Goal: Transaction & Acquisition: Purchase product/service

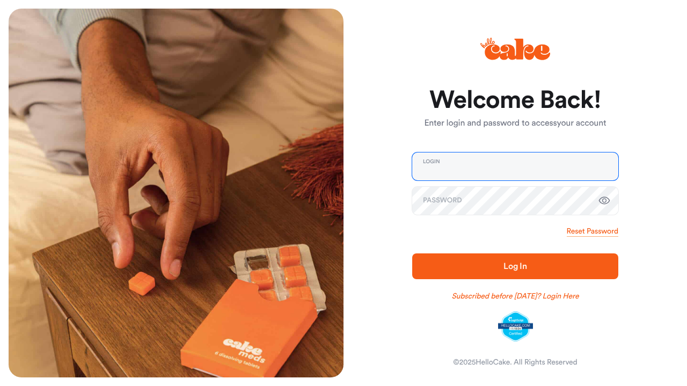
type input "**********"
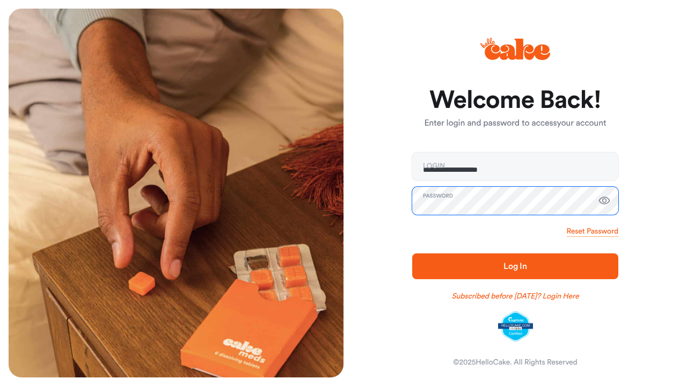
click at [515, 266] on button "Log In" at bounding box center [515, 266] width 206 height 26
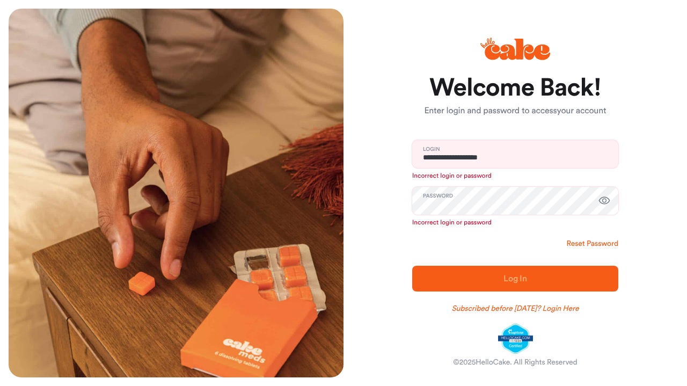
click at [586, 240] on link "Reset Password" at bounding box center [591, 243] width 51 height 11
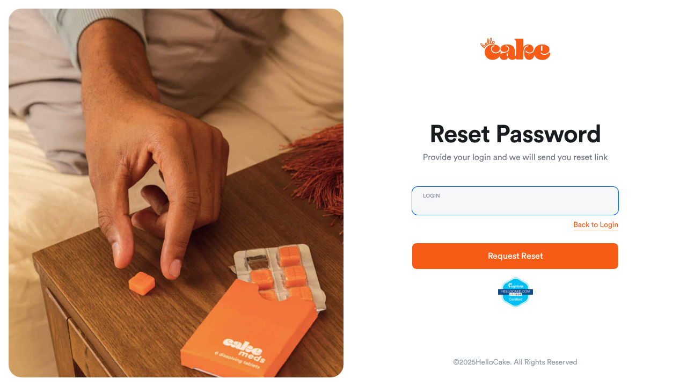
click at [539, 207] on input "email" at bounding box center [515, 201] width 206 height 28
type input "**********"
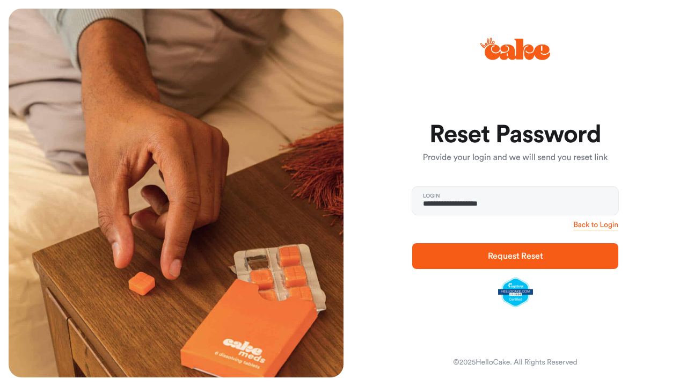
click at [512, 254] on span "Request Reset" at bounding box center [515, 256] width 55 height 9
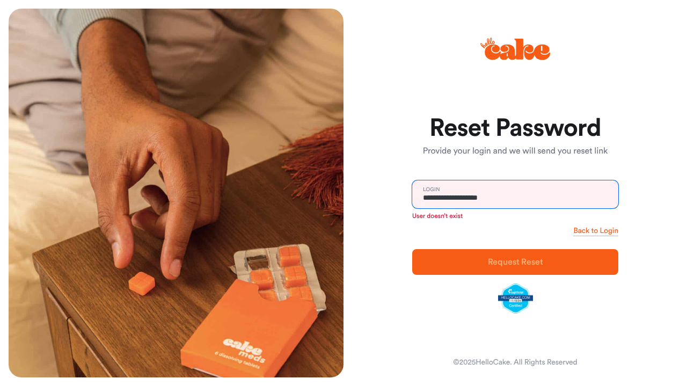
click at [523, 205] on input "**********" at bounding box center [515, 194] width 206 height 28
drag, startPoint x: 516, startPoint y: 198, endPoint x: 333, endPoint y: 196, distance: 183.5
click at [334, 196] on div "**********" at bounding box center [343, 193] width 687 height 386
click at [490, 195] on input "email" at bounding box center [515, 194] width 206 height 28
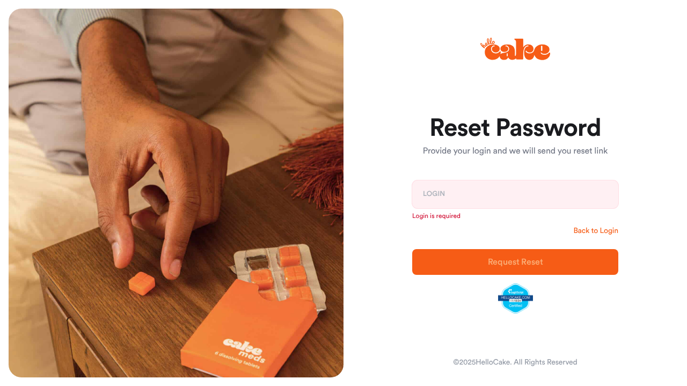
click at [585, 231] on link "Back to Login" at bounding box center [595, 230] width 45 height 11
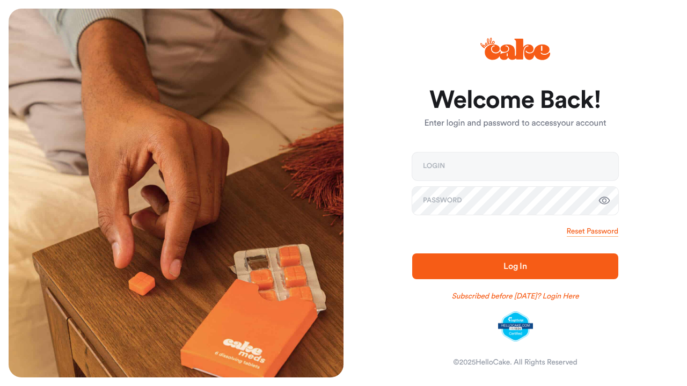
click at [667, 218] on div "Welcome Back! Enter login and password to access your account Login Password Re…" at bounding box center [510, 193] width 335 height 369
click at [552, 298] on link "Subscribed before [DATE]? Login Here" at bounding box center [515, 296] width 127 height 11
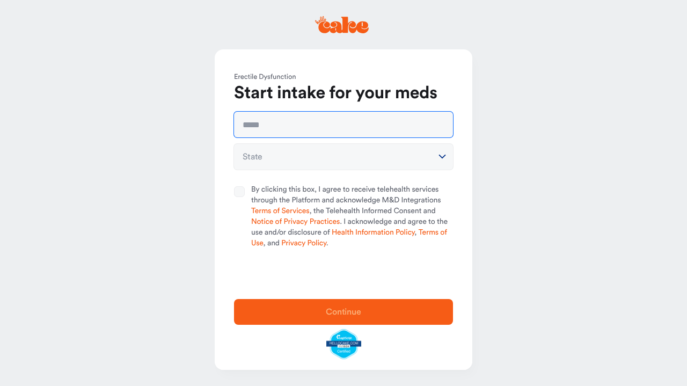
click at [300, 132] on input "text" at bounding box center [343, 125] width 219 height 26
type input "**********"
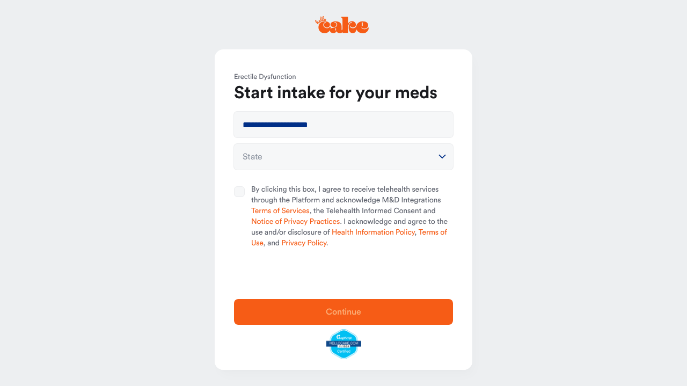
click at [302, 163] on html "**********" at bounding box center [343, 193] width 687 height 386
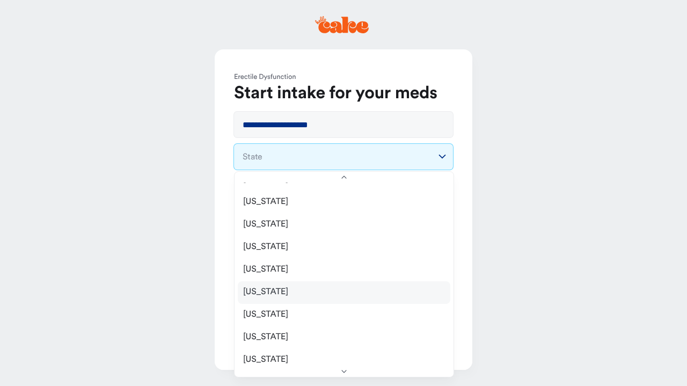
scroll to position [813, 0]
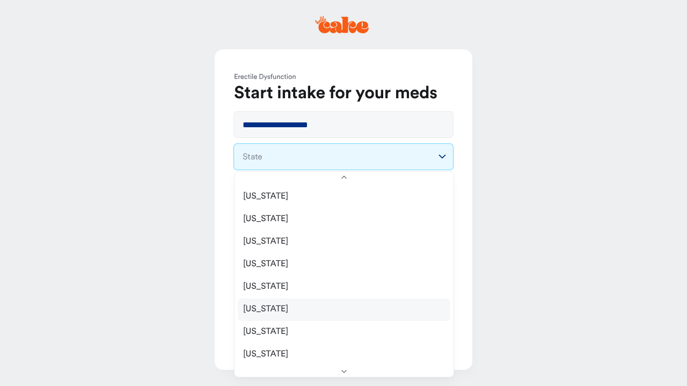
select select "**"
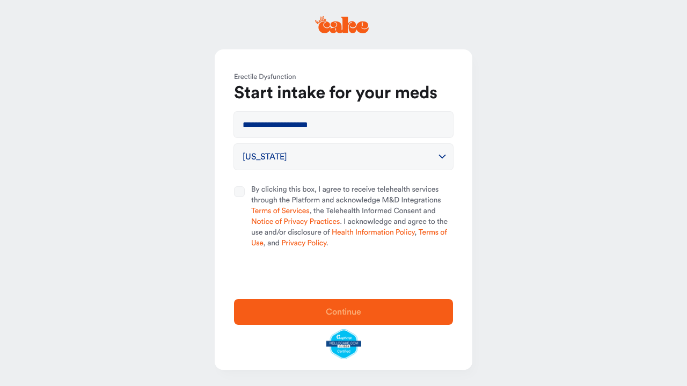
click at [240, 190] on button "By clicking this box, I agree to receive telehealth services through the Platfo…" at bounding box center [239, 191] width 11 height 11
click at [346, 304] on button "Continue" at bounding box center [343, 312] width 219 height 26
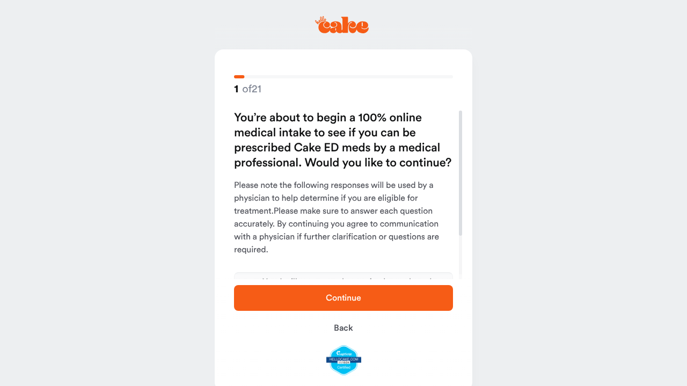
click at [346, 304] on span "Continue" at bounding box center [343, 297] width 185 height 13
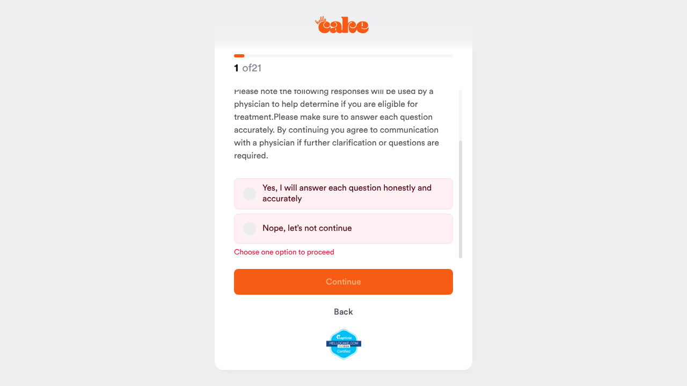
scroll to position [73, 0]
click at [247, 190] on button "Yes, I will answer each question honestly and accurately" at bounding box center [249, 193] width 13 height 13
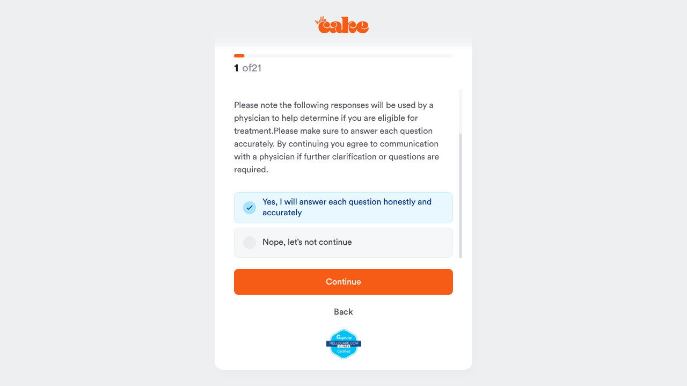
click at [337, 282] on span "Continue" at bounding box center [343, 281] width 35 height 9
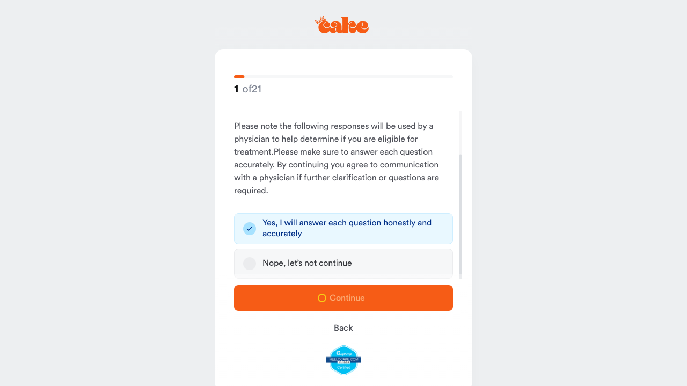
scroll to position [0, 0]
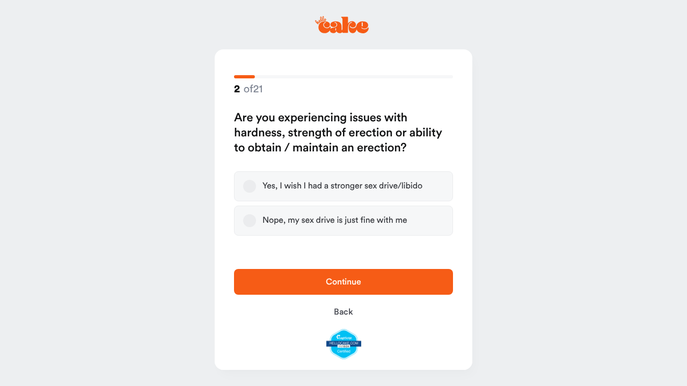
click at [250, 182] on button "Yes, I wish I had a stronger sex drive/libido" at bounding box center [249, 186] width 13 height 13
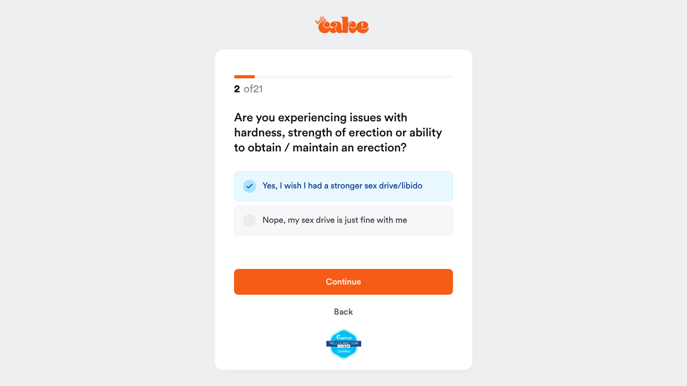
click at [326, 283] on span "Continue" at bounding box center [343, 281] width 35 height 9
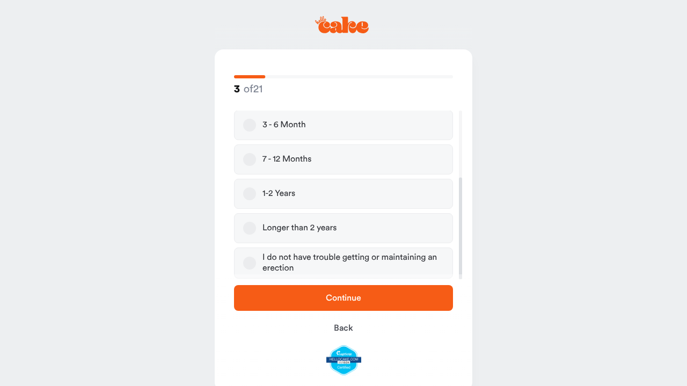
scroll to position [111, 0]
click at [248, 227] on button "Longer than 2 years" at bounding box center [249, 228] width 13 height 13
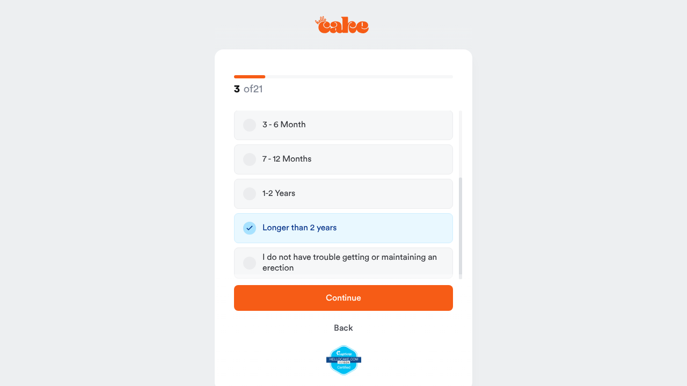
click at [351, 304] on span "Continue" at bounding box center [343, 297] width 185 height 13
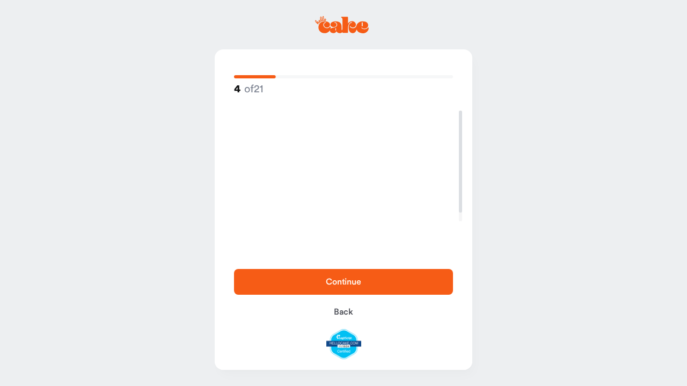
scroll to position [0, 0]
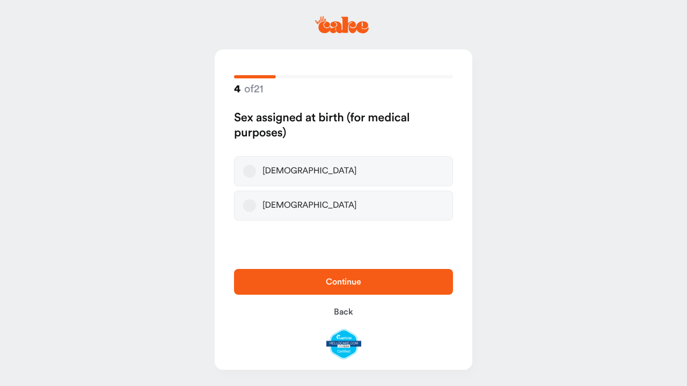
click at [252, 172] on button "Male" at bounding box center [249, 171] width 13 height 13
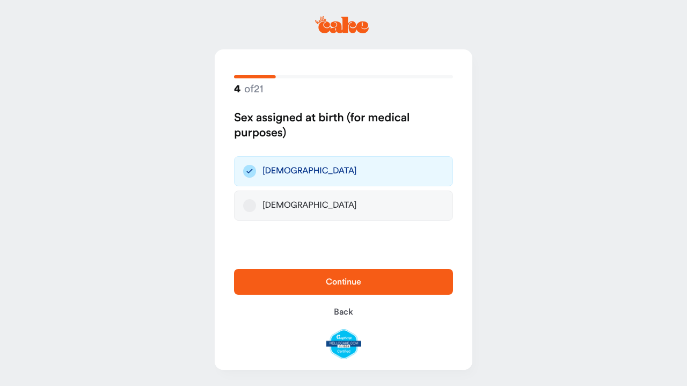
click at [359, 281] on span "Continue" at bounding box center [343, 281] width 35 height 9
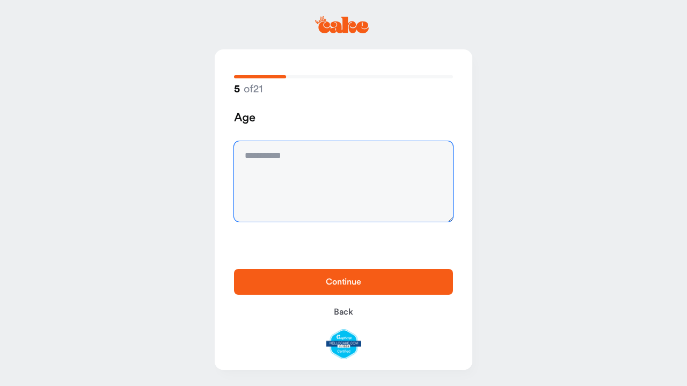
click at [307, 148] on textarea at bounding box center [343, 181] width 219 height 80
type textarea "**"
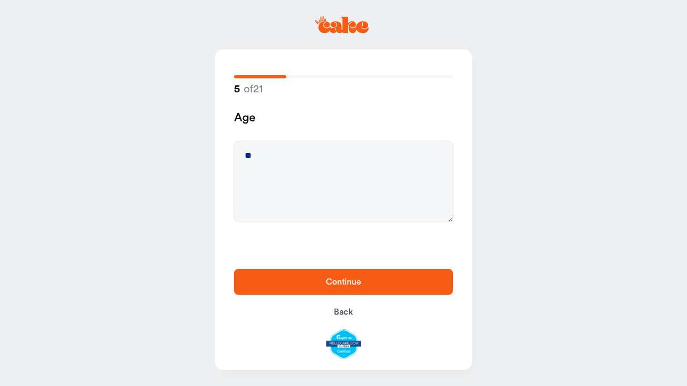
click at [364, 282] on span "Continue" at bounding box center [343, 281] width 185 height 13
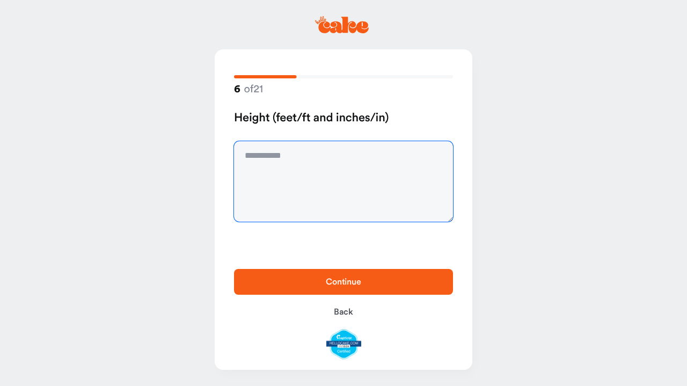
click at [296, 173] on textarea at bounding box center [343, 181] width 219 height 80
type textarea "***"
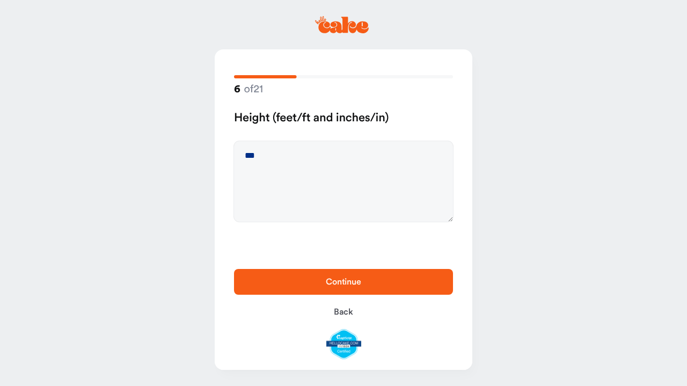
click at [356, 283] on span "Continue" at bounding box center [343, 281] width 35 height 9
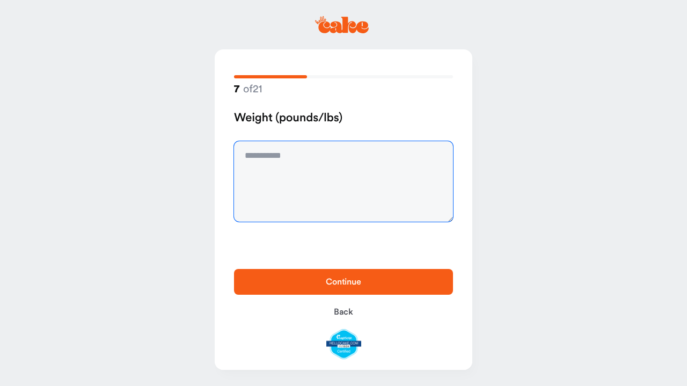
click at [303, 167] on textarea at bounding box center [343, 181] width 219 height 80
type textarea "***"
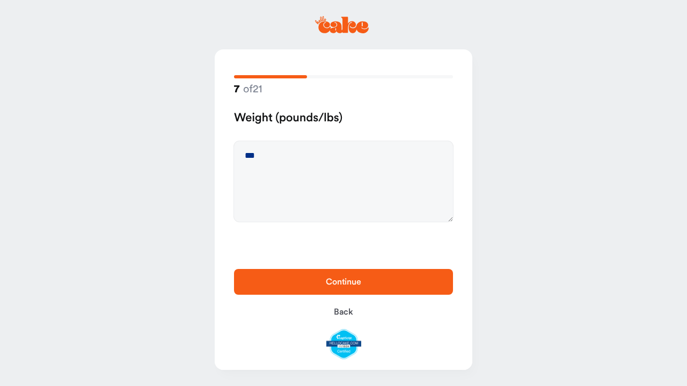
click at [340, 282] on span "Continue" at bounding box center [343, 281] width 35 height 9
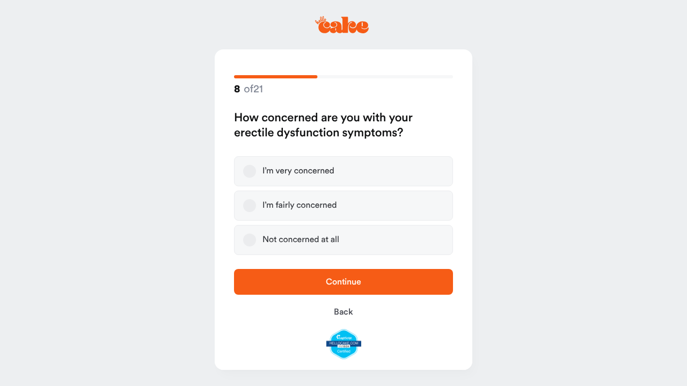
click at [246, 169] on button "I’m very concerned" at bounding box center [249, 171] width 13 height 13
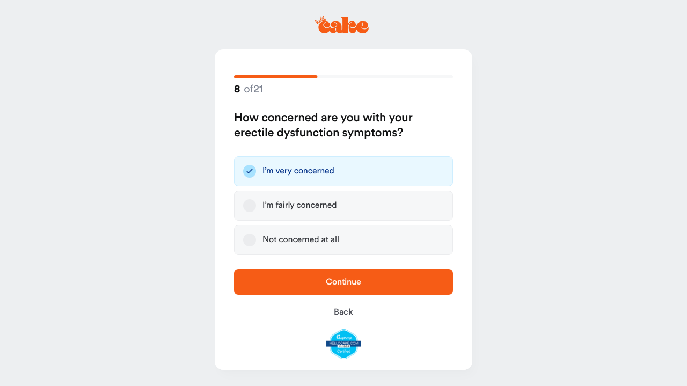
click at [351, 279] on span "Continue" at bounding box center [343, 281] width 35 height 9
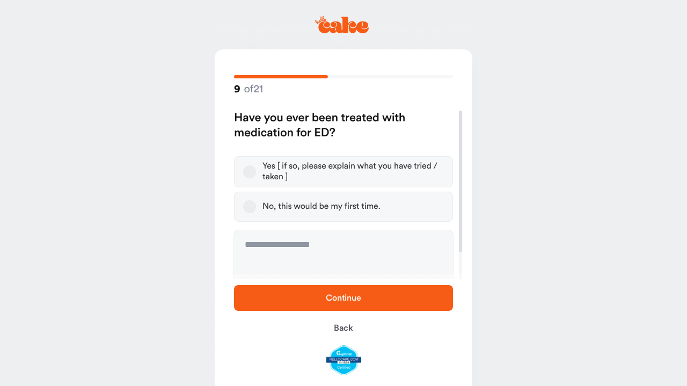
click at [251, 172] on button "Yes [ if so, please explain what you have tried / taken ]" at bounding box center [249, 171] width 13 height 13
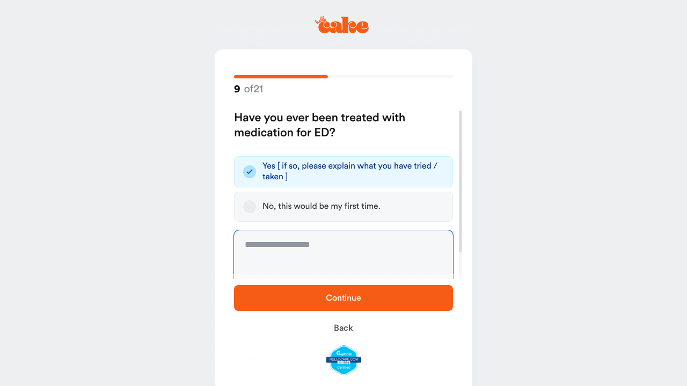
click at [298, 243] on textarea at bounding box center [343, 270] width 219 height 80
type textarea "*"
type textarea "**********"
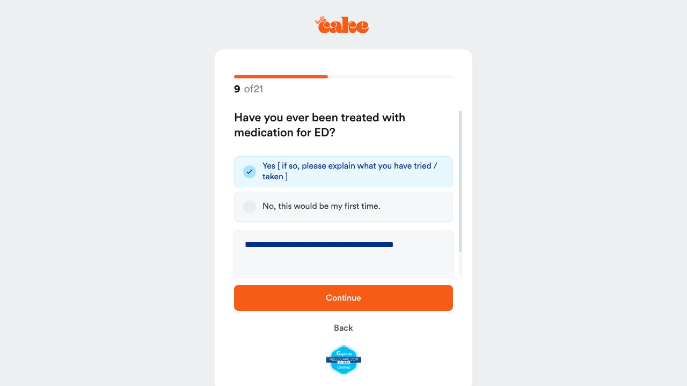
click at [334, 302] on span "Continue" at bounding box center [343, 297] width 35 height 9
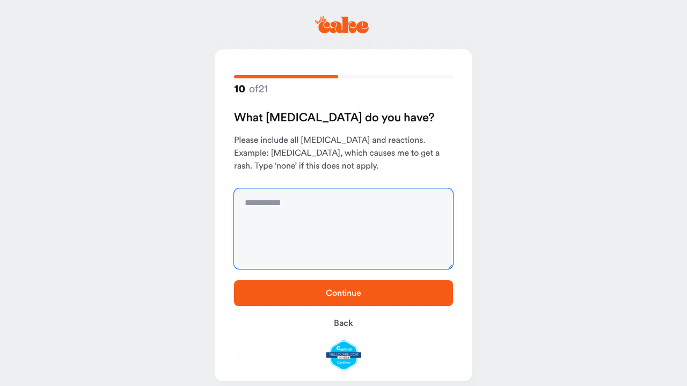
click at [307, 218] on textarea at bounding box center [343, 228] width 219 height 80
type textarea "****"
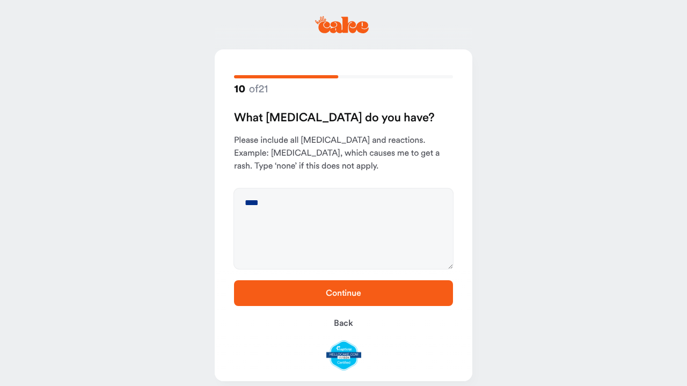
click at [347, 293] on span "Continue" at bounding box center [343, 293] width 35 height 9
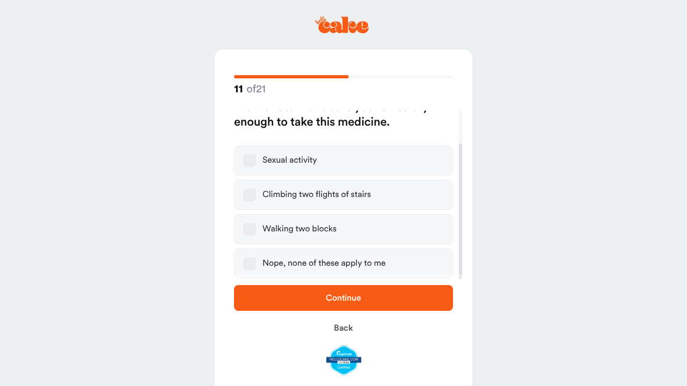
scroll to position [41, 0]
click at [245, 262] on button "Nope, none of these apply to me" at bounding box center [249, 263] width 13 height 13
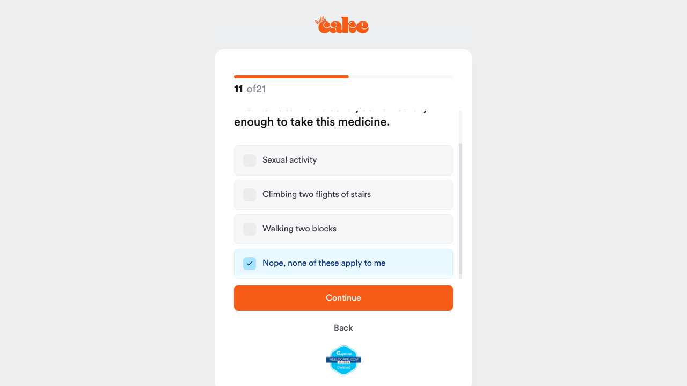
click at [324, 293] on span "Continue" at bounding box center [343, 297] width 185 height 13
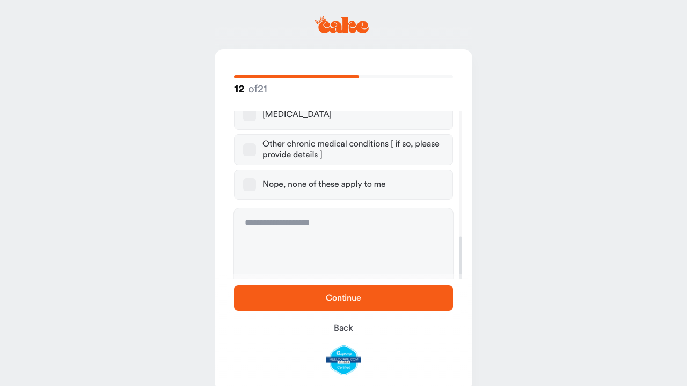
scroll to position [497, 0]
click at [249, 179] on button "Nope, none of these apply to me" at bounding box center [249, 185] width 13 height 13
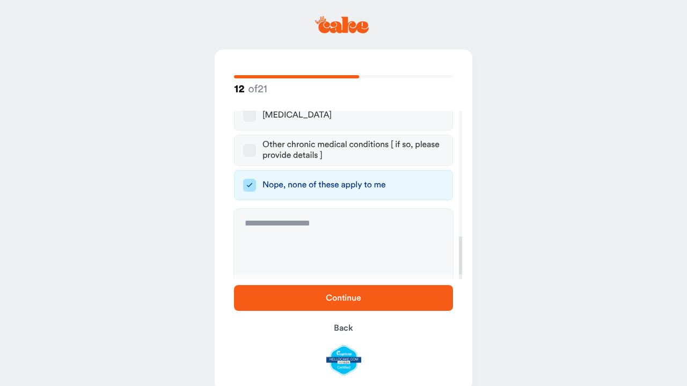
click at [351, 296] on span "Continue" at bounding box center [343, 297] width 35 height 9
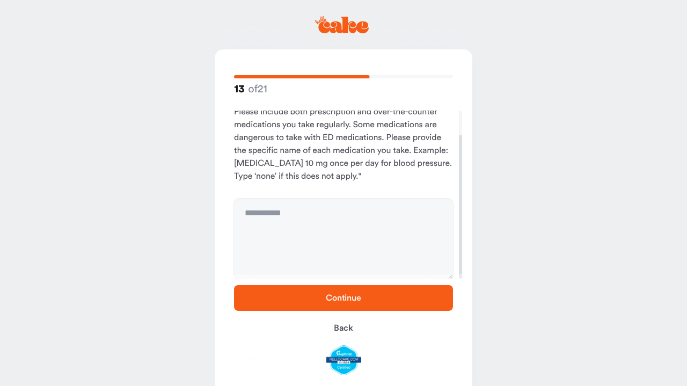
scroll to position [29, 0]
click at [288, 212] on textarea at bounding box center [343, 238] width 219 height 80
type textarea "****"
click at [341, 293] on span "Continue" at bounding box center [343, 297] width 35 height 9
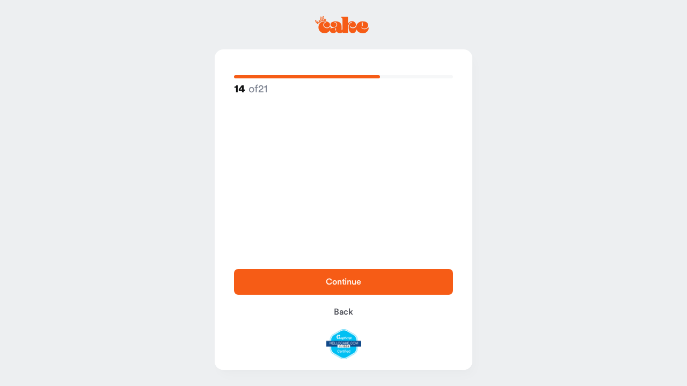
scroll to position [0, 0]
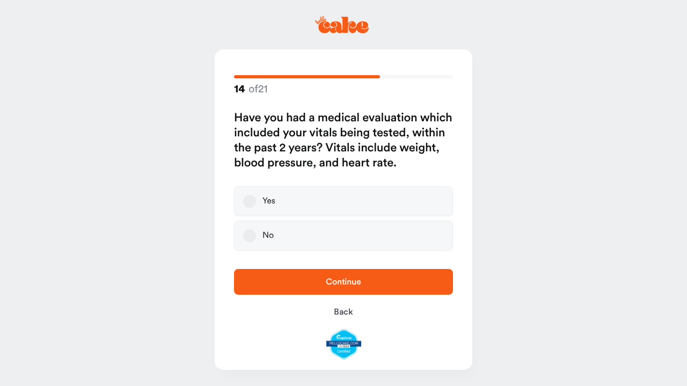
click at [245, 197] on button "Yes" at bounding box center [249, 201] width 13 height 13
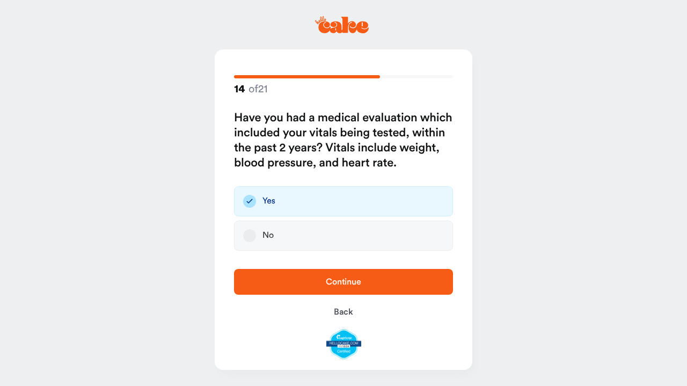
click at [339, 278] on span "Continue" at bounding box center [343, 281] width 35 height 9
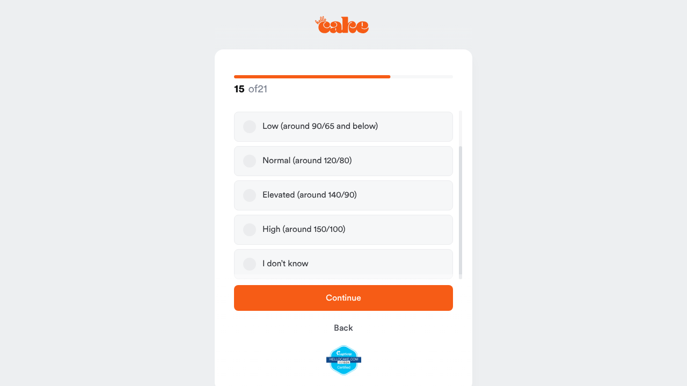
scroll to position [45, 0]
click at [248, 163] on button "Normal (around 120/80)" at bounding box center [249, 160] width 13 height 13
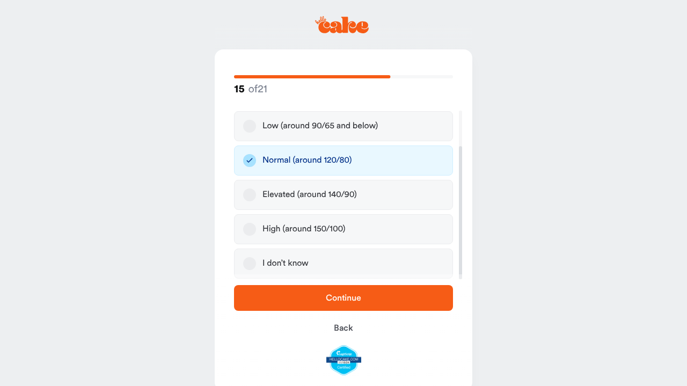
click at [341, 300] on span "Continue" at bounding box center [343, 297] width 35 height 9
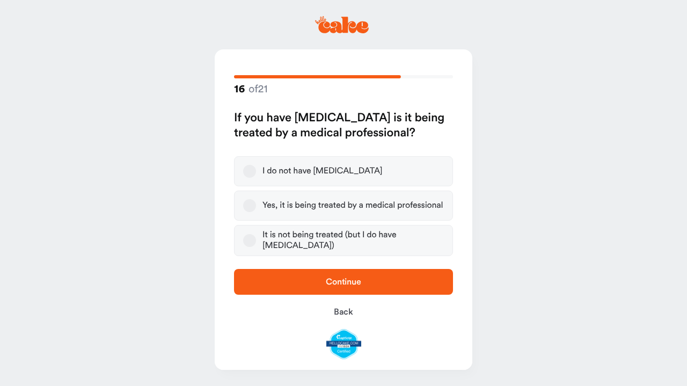
scroll to position [0, 0]
click at [252, 240] on button "It is not being treated (but I do have high blood pressure)" at bounding box center [249, 240] width 13 height 13
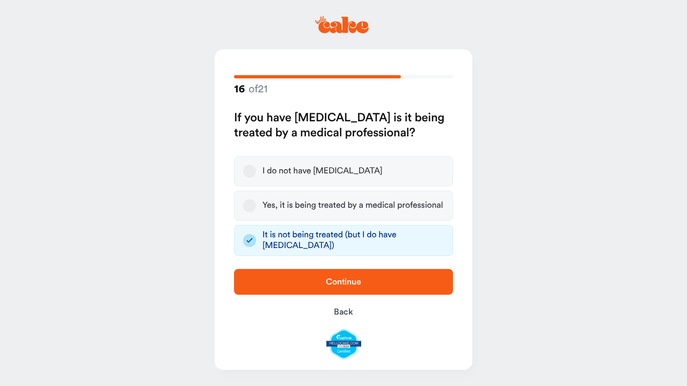
click at [335, 281] on span "Continue" at bounding box center [343, 281] width 35 height 9
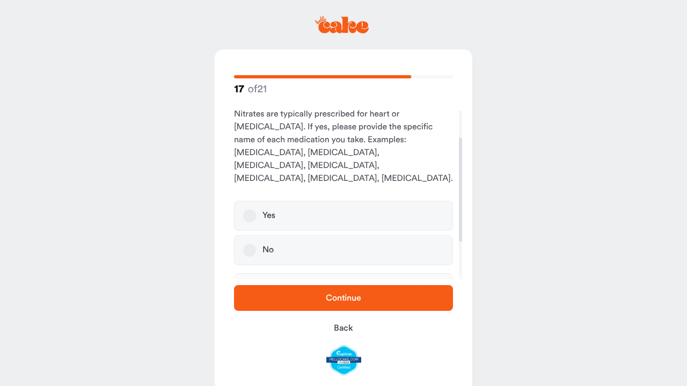
scroll to position [44, 0]
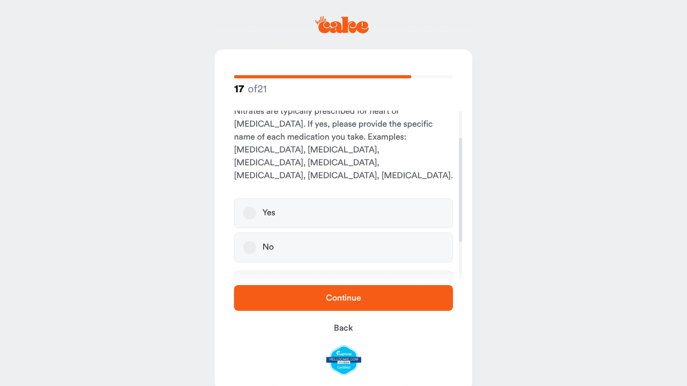
click at [251, 241] on button "No" at bounding box center [249, 247] width 13 height 13
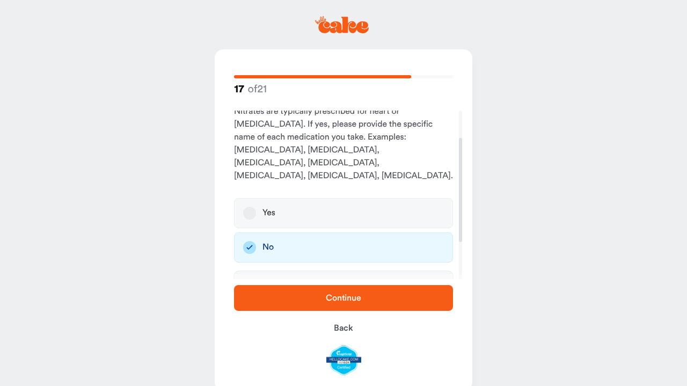
click at [341, 298] on span "Continue" at bounding box center [343, 297] width 35 height 9
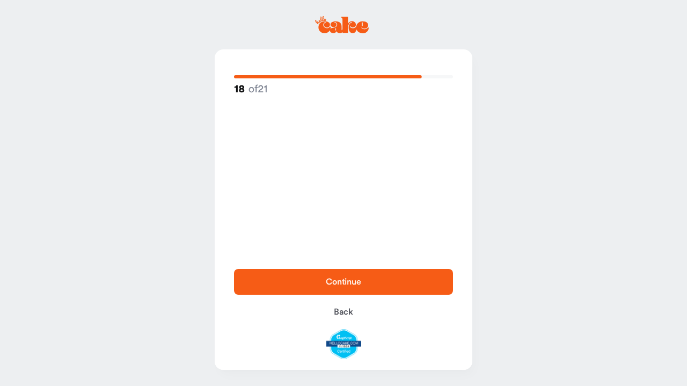
scroll to position [0, 0]
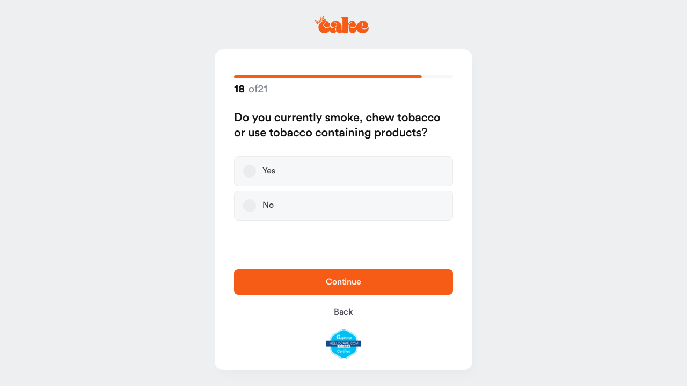
click at [252, 202] on button "No" at bounding box center [249, 205] width 13 height 13
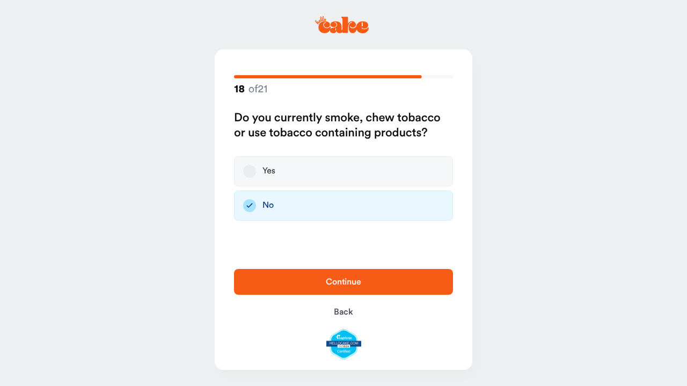
click at [344, 281] on span "Continue" at bounding box center [343, 281] width 35 height 9
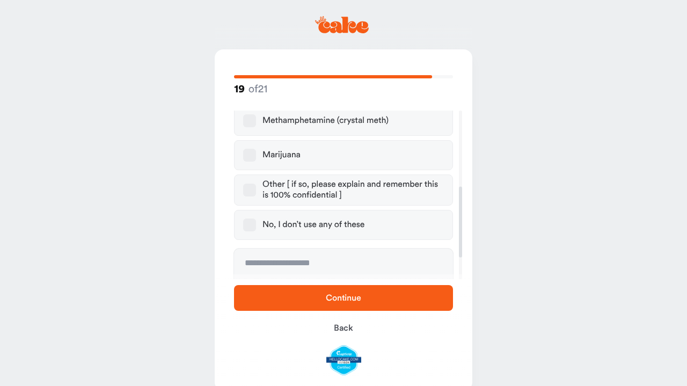
scroll to position [186, 0]
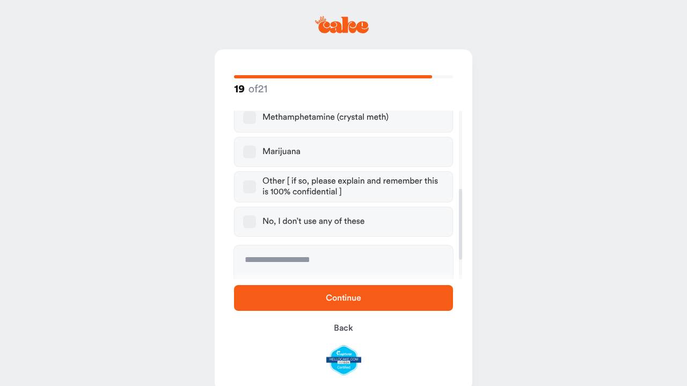
click at [252, 219] on button "No, I don’t use any of these" at bounding box center [249, 221] width 13 height 13
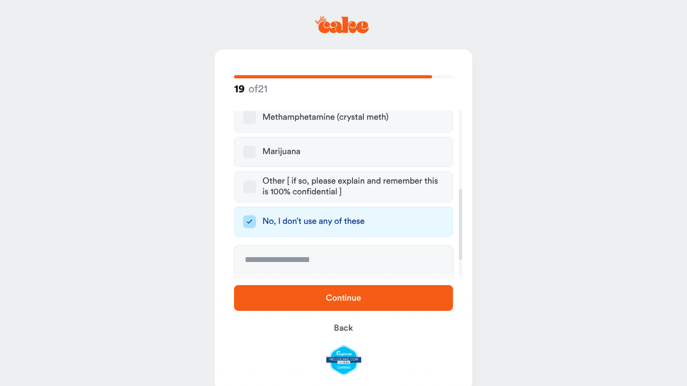
click at [329, 304] on span "Continue" at bounding box center [343, 297] width 185 height 13
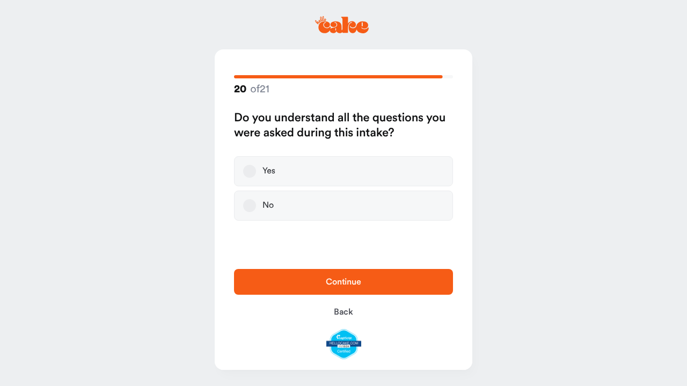
click at [248, 167] on button "Yes" at bounding box center [249, 171] width 13 height 13
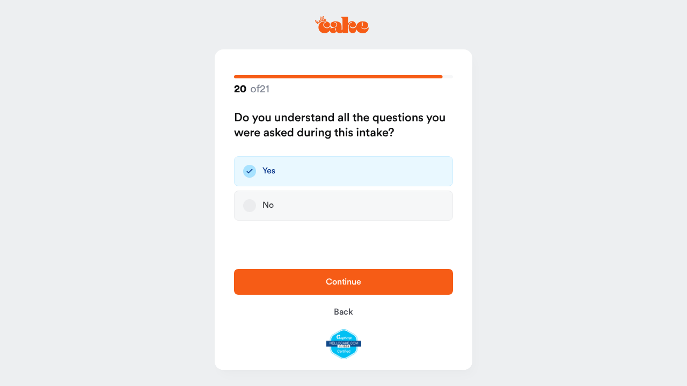
click at [357, 280] on span "Continue" at bounding box center [343, 281] width 35 height 9
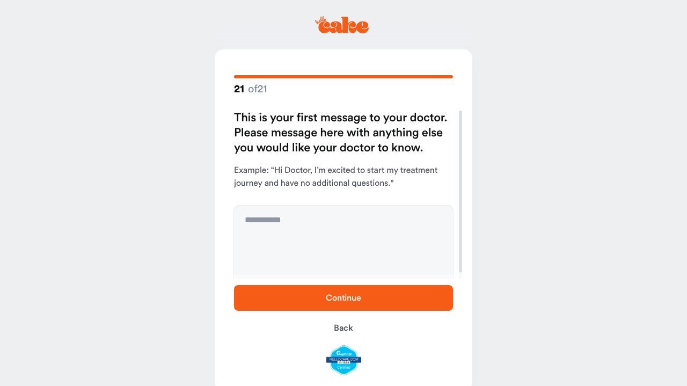
click at [349, 297] on span "Continue" at bounding box center [343, 297] width 35 height 9
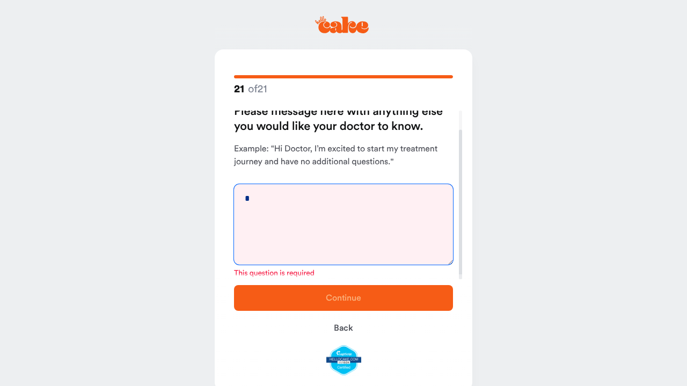
scroll to position [8, 0]
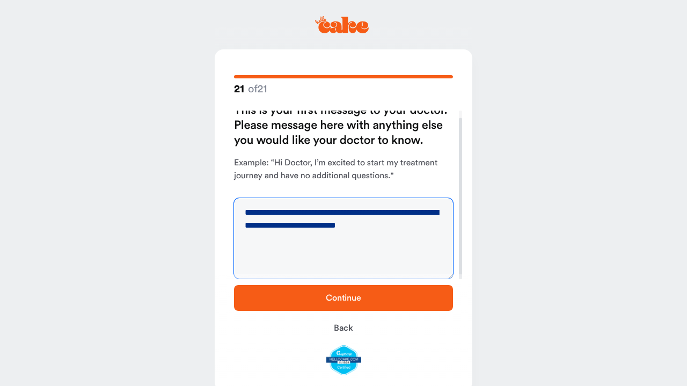
type textarea "**********"
click at [349, 302] on span "Continue" at bounding box center [343, 297] width 35 height 9
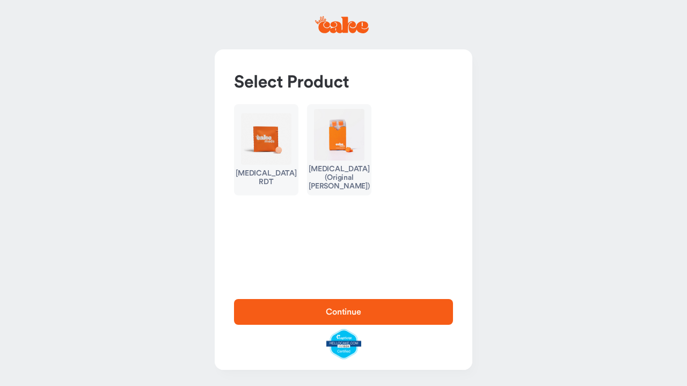
click at [256, 180] on div "Erectile Dysfunction RDT" at bounding box center [265, 177] width 61 height 17
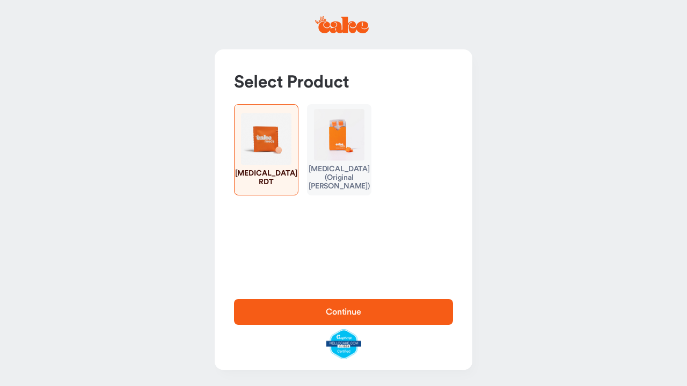
click at [335, 312] on span "Continue" at bounding box center [343, 311] width 35 height 9
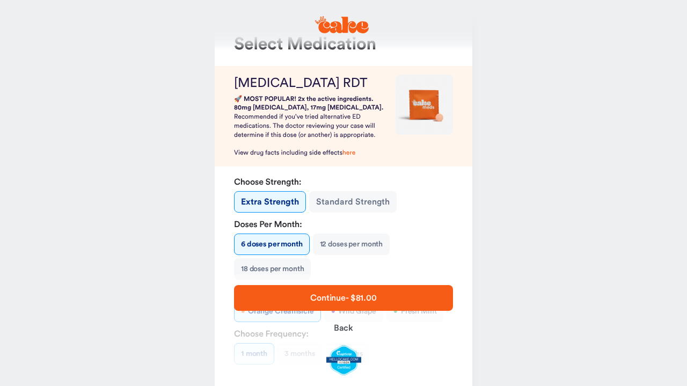
scroll to position [35, 0]
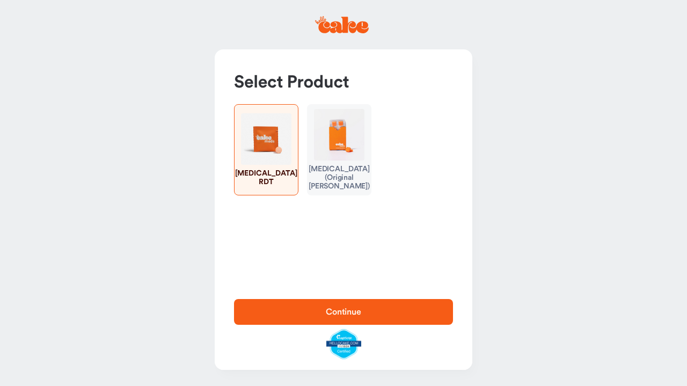
click at [334, 135] on img "button" at bounding box center [339, 134] width 50 height 51
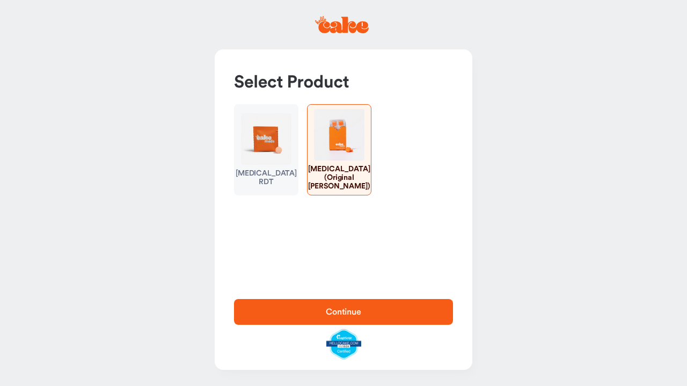
click at [353, 316] on span "Continue" at bounding box center [343, 311] width 35 height 9
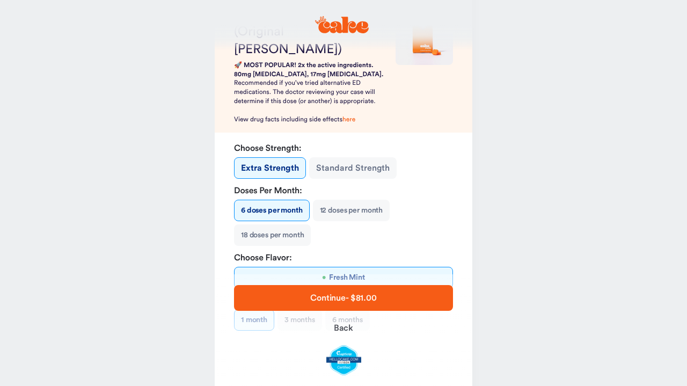
scroll to position [110, 0]
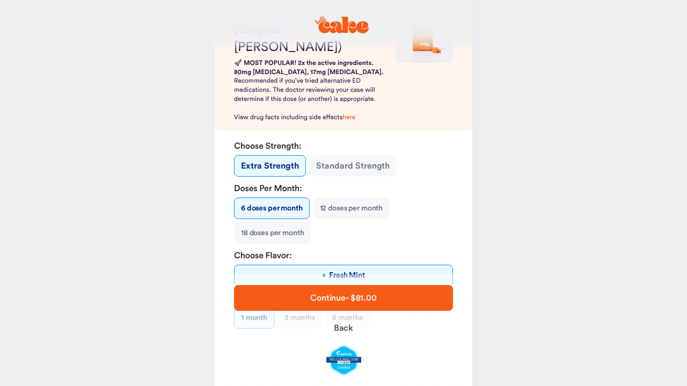
click at [347, 197] on button "12 doses per month" at bounding box center [351, 207] width 77 height 21
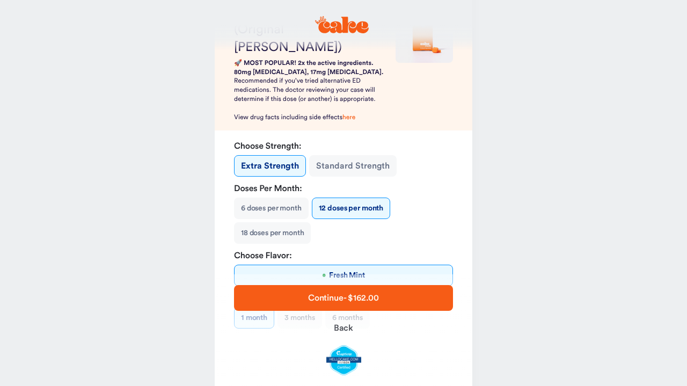
click at [354, 300] on span "Continue - $162.00" at bounding box center [343, 297] width 71 height 9
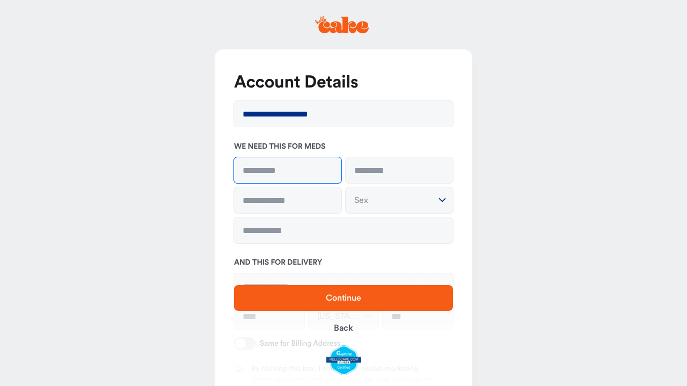
click at [325, 172] on input at bounding box center [287, 170] width 107 height 26
type input "****"
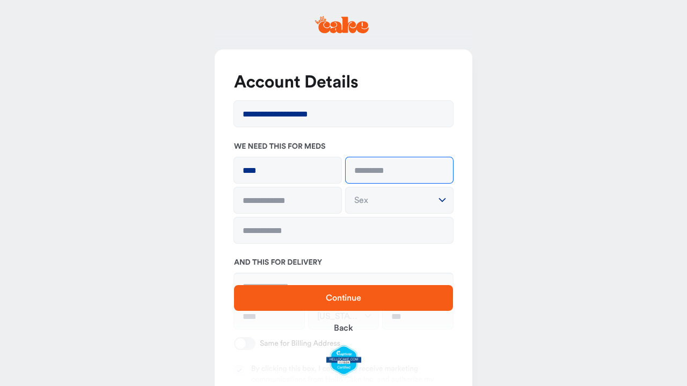
type input "******"
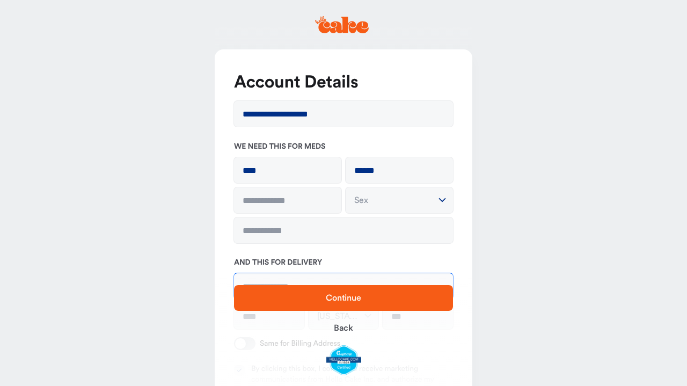
type input "*****"
type input "********"
type input "*****"
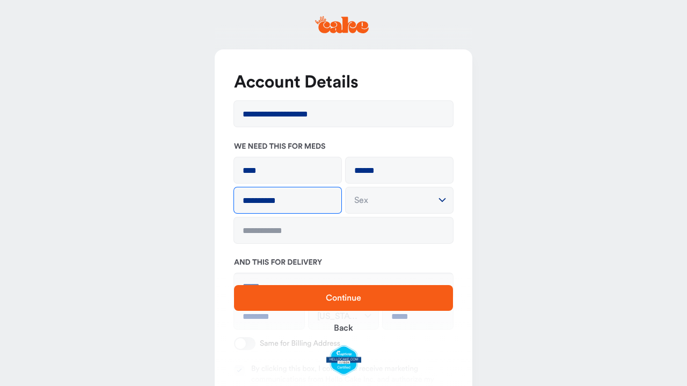
type input "**********"
click at [368, 207] on html "**********" at bounding box center [343, 288] width 687 height 576
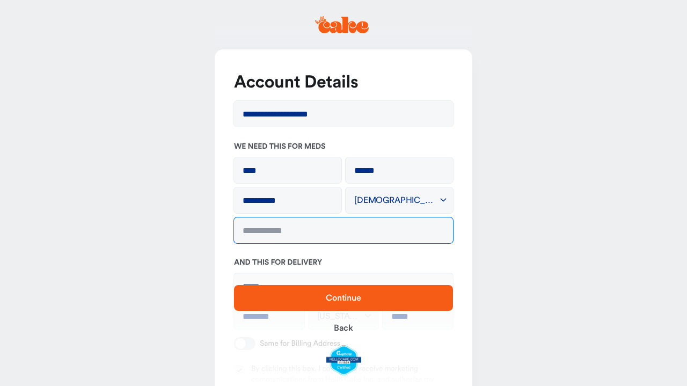
click at [434, 234] on input "tel" at bounding box center [343, 230] width 219 height 26
click at [434, 229] on input "tel" at bounding box center [343, 230] width 219 height 26
click at [418, 229] on input "tel" at bounding box center [343, 230] width 219 height 26
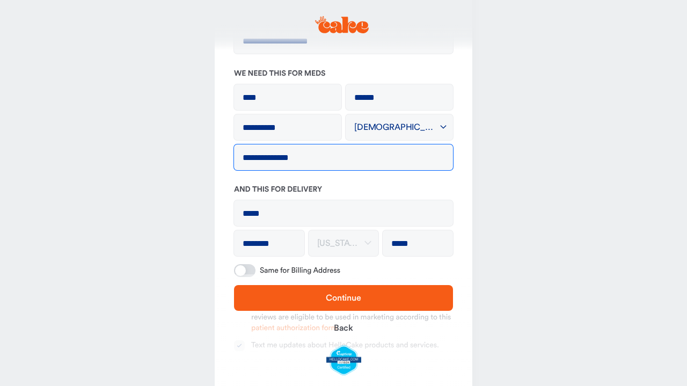
scroll to position [73, 0]
type input "**********"
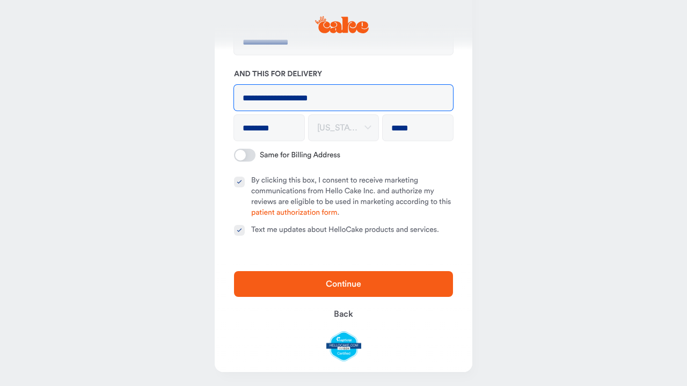
scroll to position [187, 0]
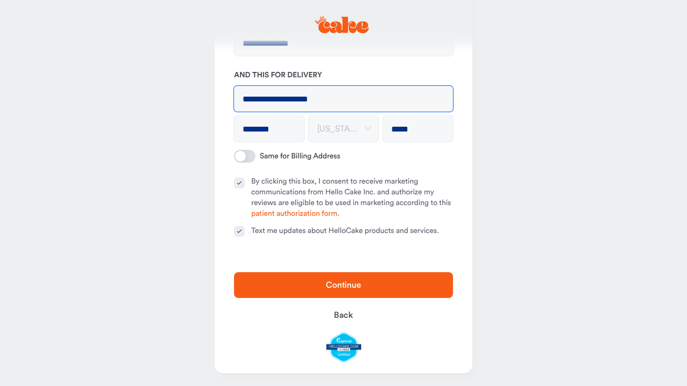
type input "**********"
click at [244, 183] on button "By clicking this box, I consent to receive marketing communications from Hello …" at bounding box center [239, 183] width 11 height 11
click at [240, 228] on button "Text me updates about HelloCake products and services." at bounding box center [239, 231] width 11 height 11
click at [343, 288] on span "Continue" at bounding box center [343, 284] width 185 height 13
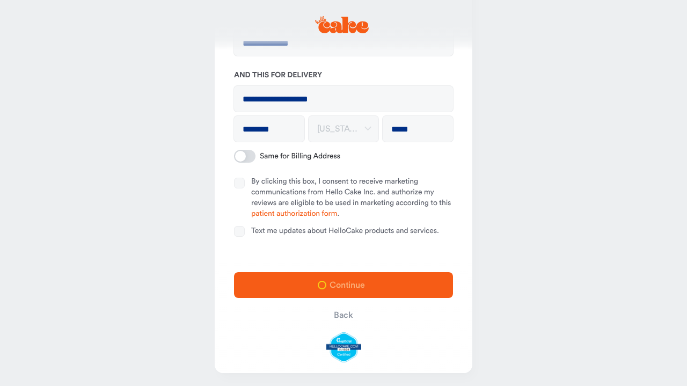
scroll to position [25, 0]
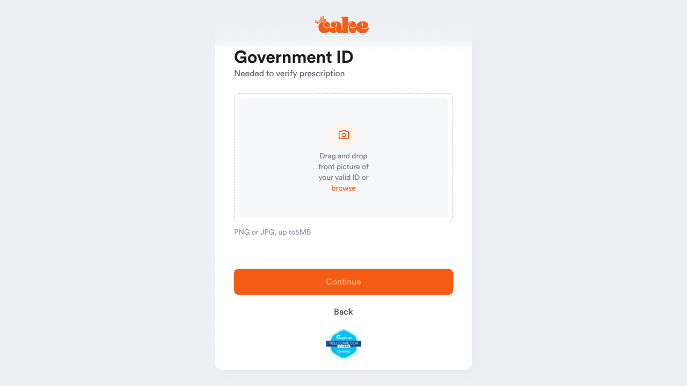
click at [338, 191] on span "browse" at bounding box center [343, 188] width 24 height 11
click at [348, 188] on span "browse" at bounding box center [343, 188] width 24 height 11
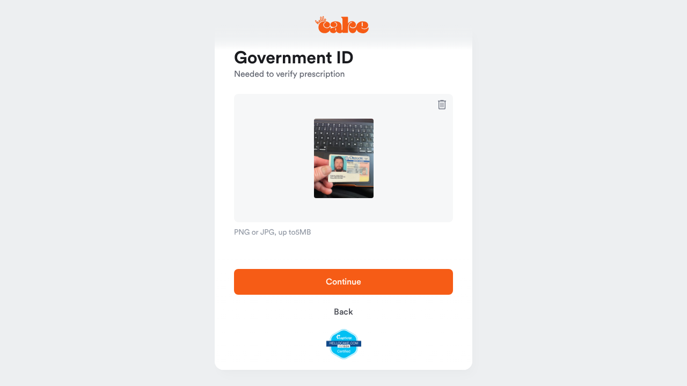
click at [342, 281] on span "Continue" at bounding box center [343, 281] width 35 height 9
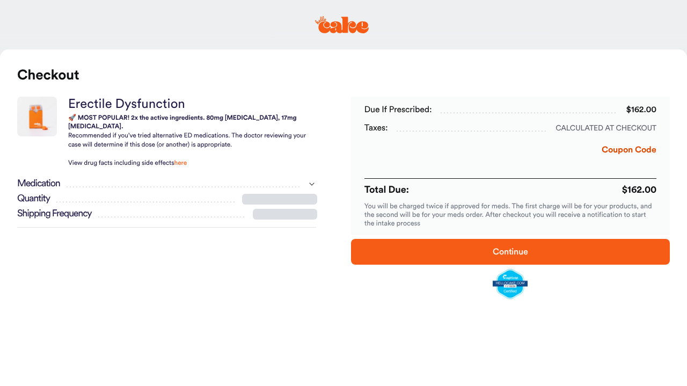
click at [291, 209] on div at bounding box center [285, 214] width 64 height 11
click at [499, 251] on span "Continue" at bounding box center [509, 251] width 35 height 9
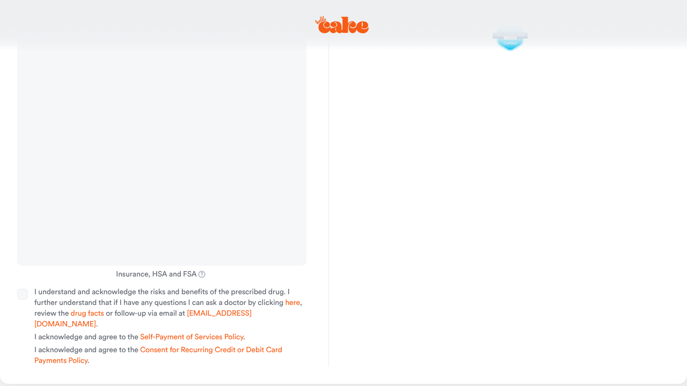
scroll to position [304, 0]
click at [16, 287] on div "OR Insurance, HSA and FSA I understand and acknowledge the risks and benefits o…" at bounding box center [162, 88] width 334 height 557
click at [23, 293] on button "I understand and acknowledge the risks and benefits of the prescribed drug. I f…" at bounding box center [22, 294] width 11 height 11
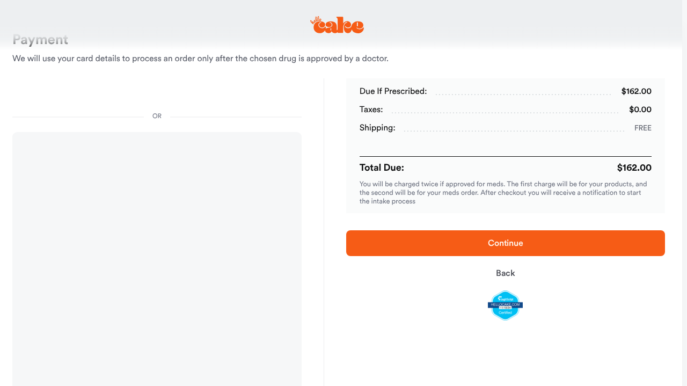
scroll to position [35, 5]
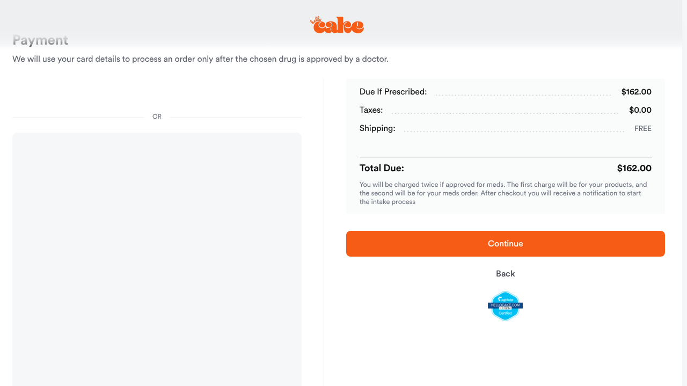
click at [485, 244] on span "Continue" at bounding box center [505, 243] width 284 height 13
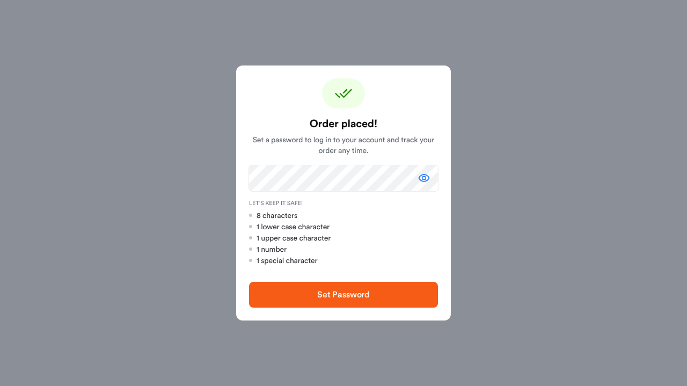
click at [421, 179] on icon "button" at bounding box center [423, 178] width 13 height 13
click at [341, 298] on span "Set Password" at bounding box center [343, 294] width 53 height 9
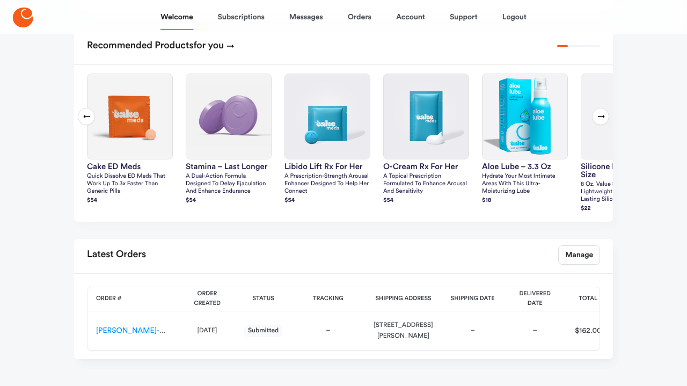
scroll to position [459, 0]
click at [600, 114] on icon at bounding box center [601, 115] width 7 height 3
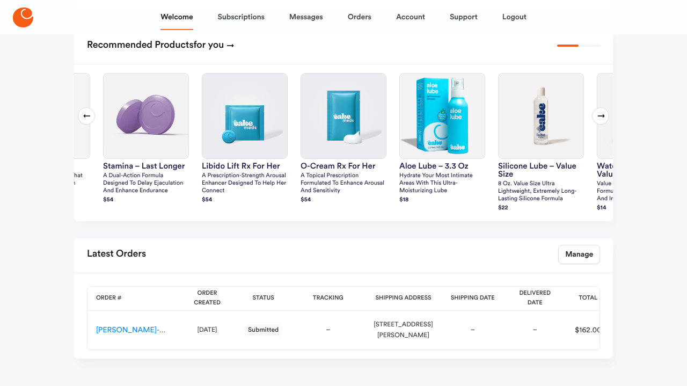
click at [600, 114] on icon at bounding box center [601, 115] width 7 height 3
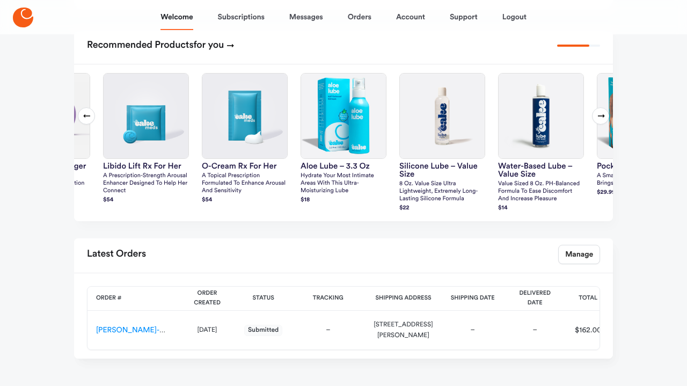
click at [600, 114] on icon at bounding box center [601, 115] width 7 height 3
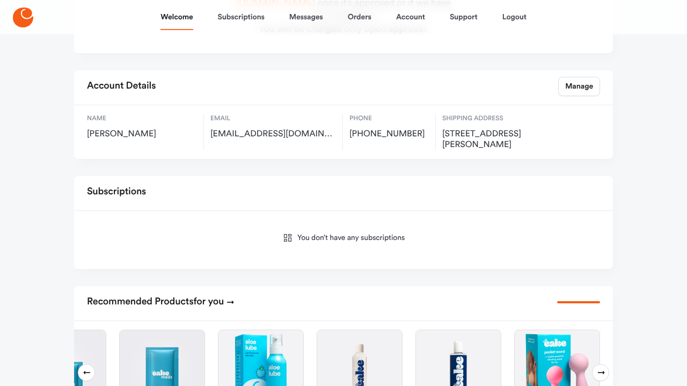
scroll to position [119, 0]
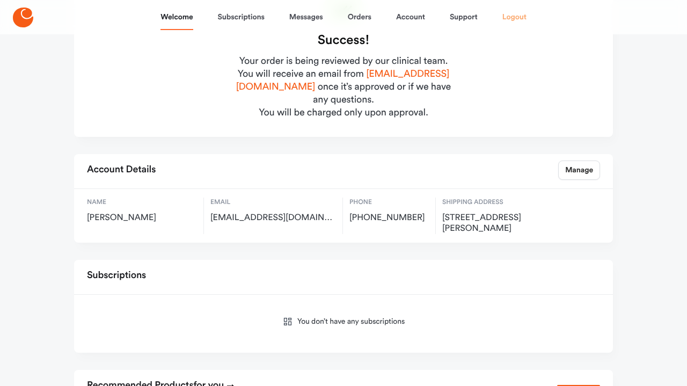
click at [509, 14] on link "Logout" at bounding box center [514, 17] width 24 height 26
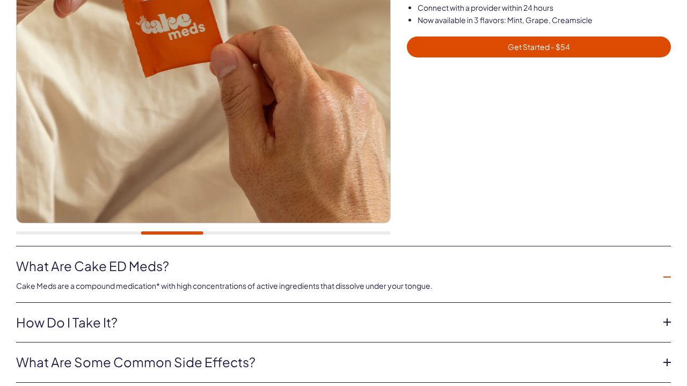
scroll to position [326, 0]
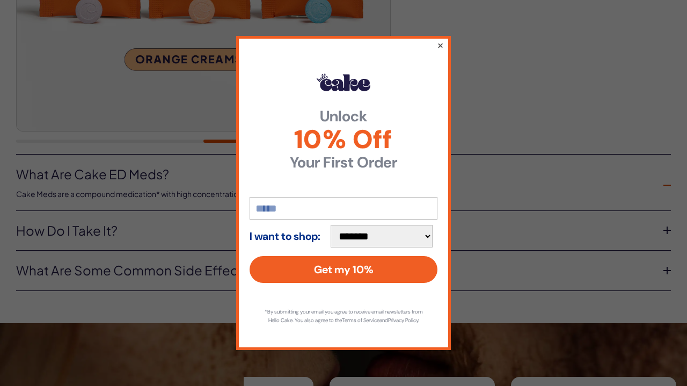
click at [443, 39] on button "×" at bounding box center [440, 45] width 7 height 13
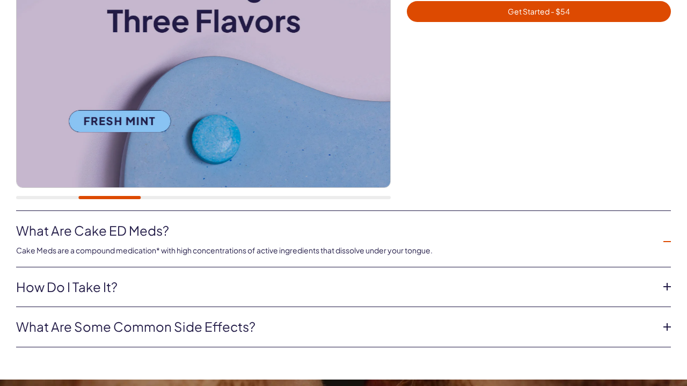
scroll to position [400, 0]
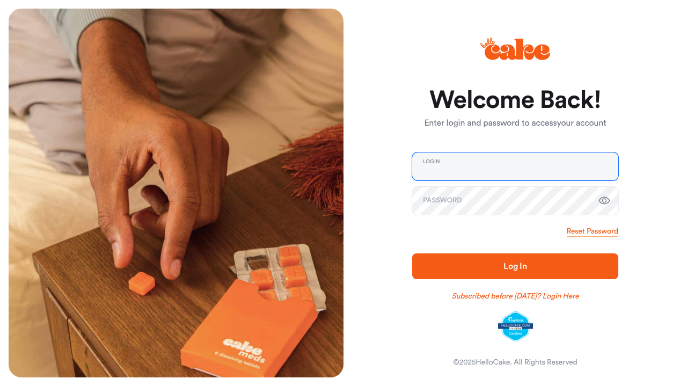
type input "**********"
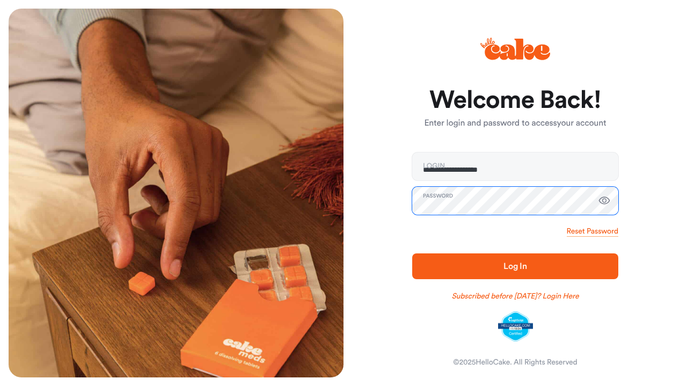
click at [515, 266] on button "Log In" at bounding box center [515, 266] width 206 height 26
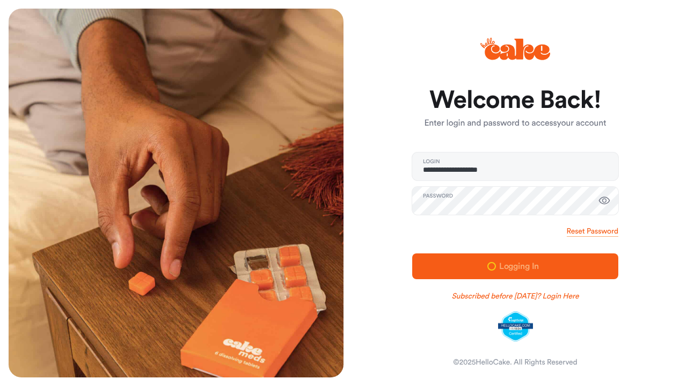
click at [606, 201] on icon "button" at bounding box center [604, 200] width 13 height 13
click at [520, 270] on span "Log In" at bounding box center [515, 266] width 24 height 9
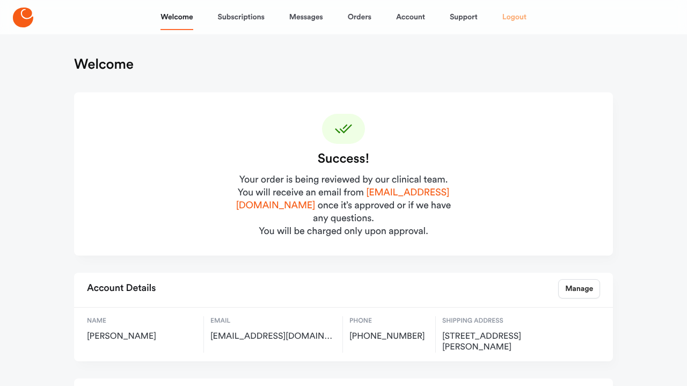
click at [518, 17] on link "Logout" at bounding box center [514, 17] width 24 height 26
